Goal: Find specific page/section

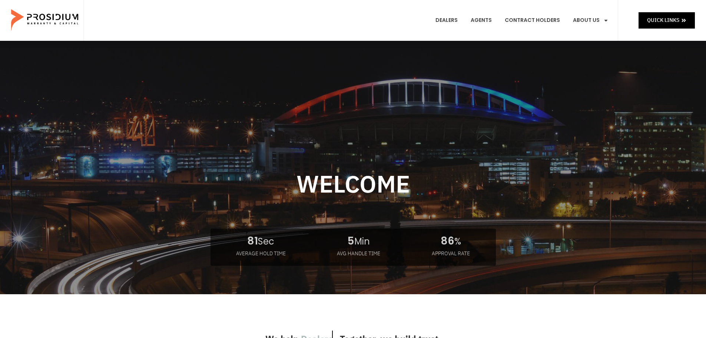
click at [445, 21] on e-page-transition at bounding box center [353, 169] width 706 height 338
click at [445, 21] on link "Dealers" at bounding box center [446, 20] width 33 height 27
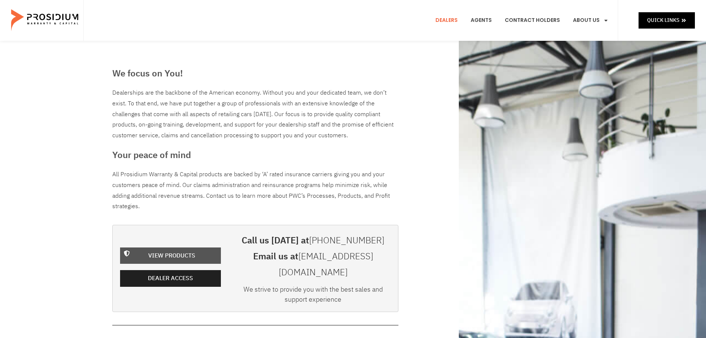
click at [181, 250] on span "View Products" at bounding box center [171, 255] width 47 height 11
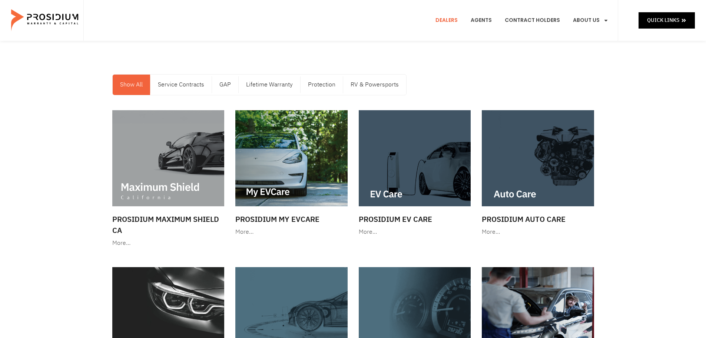
click at [456, 23] on link "Dealers" at bounding box center [446, 20] width 33 height 27
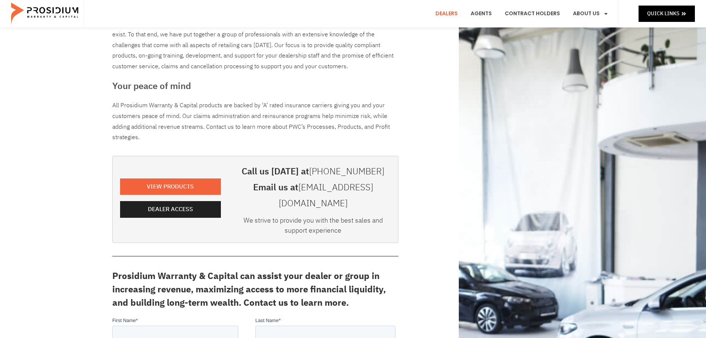
scroll to position [74, 0]
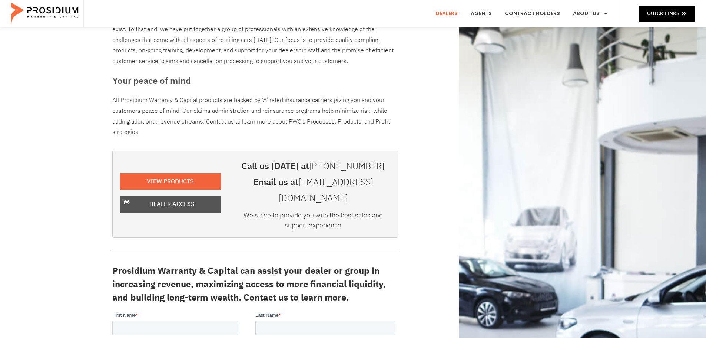
click at [176, 202] on link "Dealer Access" at bounding box center [170, 204] width 101 height 17
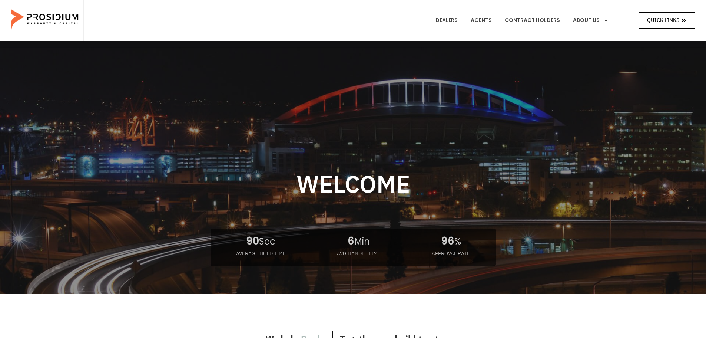
click at [650, 22] on span "Quick Links" at bounding box center [663, 20] width 32 height 9
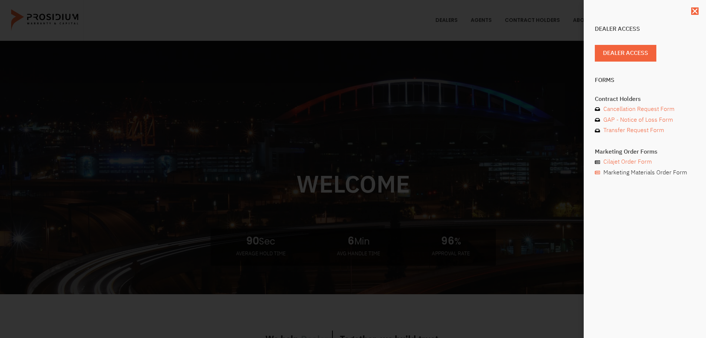
click at [623, 173] on span "Marketing Materials Order Form" at bounding box center [645, 172] width 86 height 11
